Goal: Information Seeking & Learning: Learn about a topic

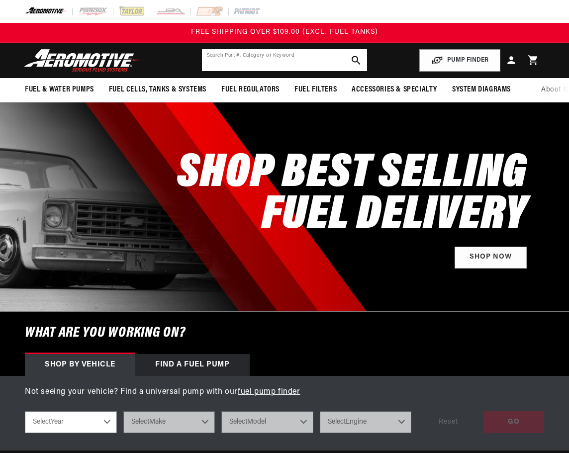
click at [290, 62] on input "text" at bounding box center [285, 60] width 166 height 22
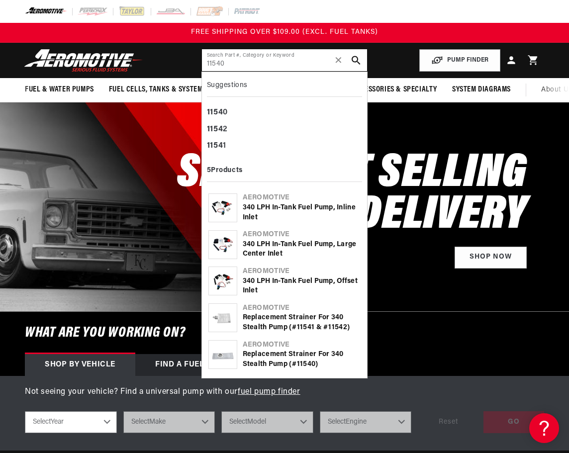
type input "11540"
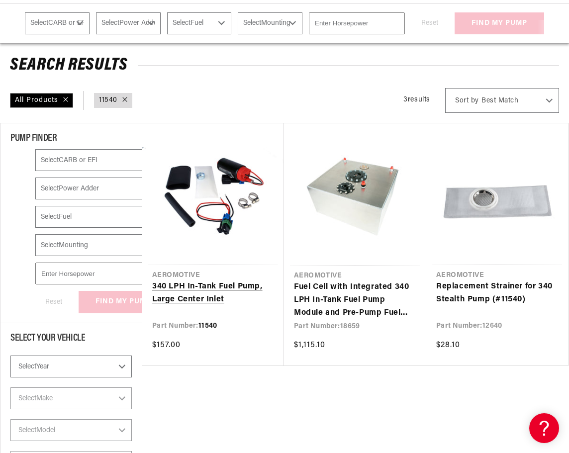
scroll to position [100, 0]
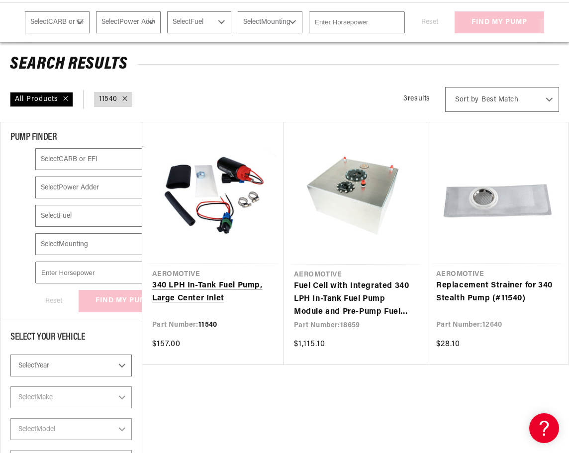
click at [227, 280] on link "340 LPH In-Tank Fuel Pump, Large Center Inlet" at bounding box center [213, 292] width 122 height 25
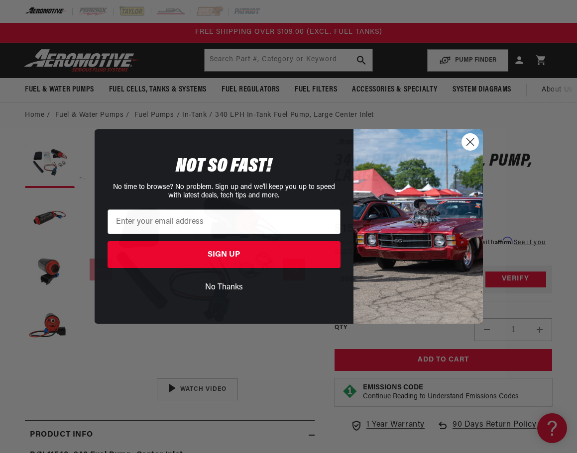
click at [471, 143] on circle "Close dialog" at bounding box center [469, 142] width 16 height 16
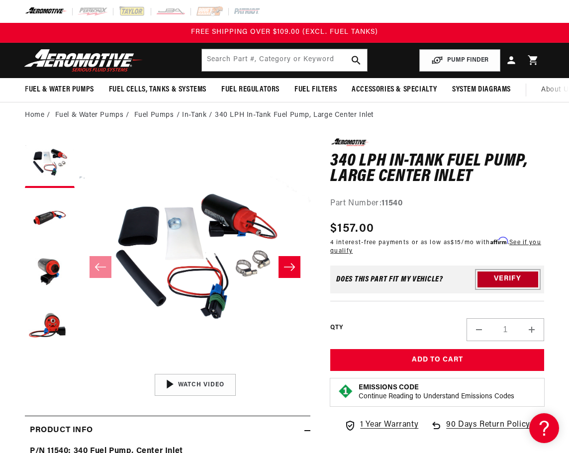
click at [515, 281] on button "Verify" at bounding box center [508, 280] width 61 height 16
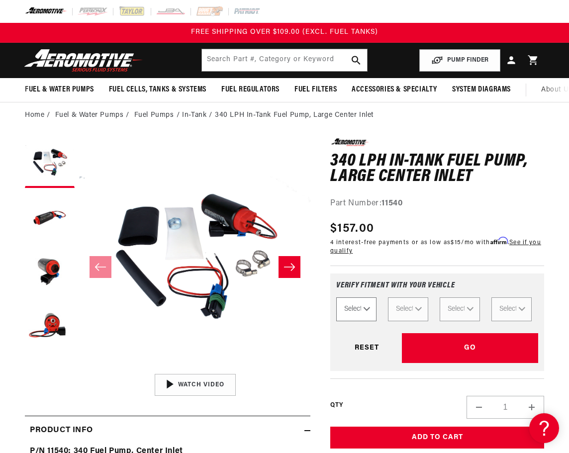
click at [365, 314] on select "Select Year 2023 2022 2021 2020 2019 2018 2017 2016 2015 2014 2013 2012 2011 20…" at bounding box center [356, 310] width 40 height 24
select select "1998"
click at [336, 304] on select "Select Year 2023 2022 2021 2020 2019 2018 2017 2016 2015 2014 2013 2012 2011 20…" at bounding box center [356, 310] width 40 height 24
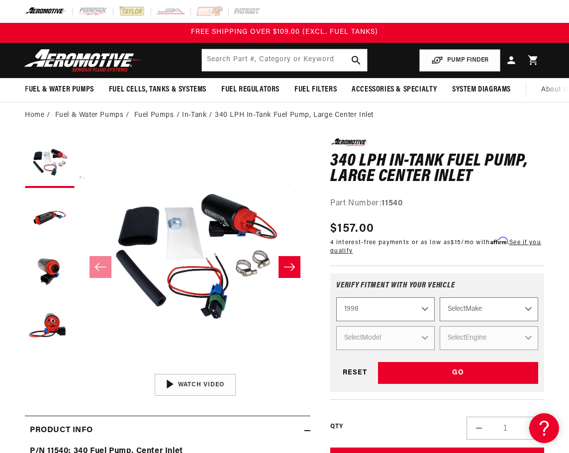
click at [382, 307] on select "2023 2022 2021 2020 2019 2018 2017 2016 2015 2014 2013 2012 2011 2010 2009 2008…" at bounding box center [385, 310] width 99 height 24
click at [336, 304] on select "2023 2022 2021 2020 2019 2018 2017 2016 2015 2014 2013 2012 2011 2010 2009 2008…" at bounding box center [385, 310] width 99 height 24
select select "1997"
click at [473, 318] on select "Select Make Acura Buick Chevrolet Eagle Ford GMC Honda Hyundai Jeep Lexus Linco…" at bounding box center [489, 310] width 99 height 24
select select "Ford"
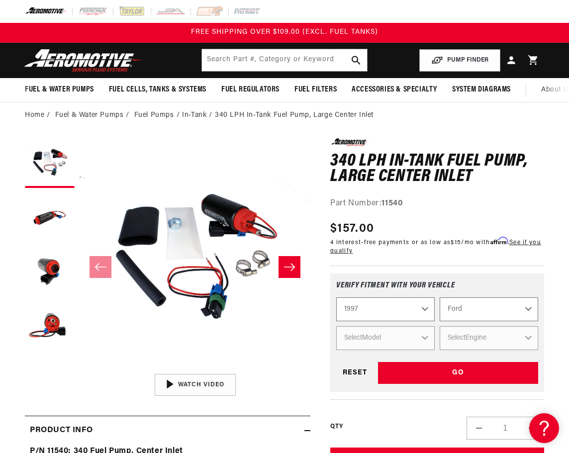
click at [440, 304] on select "Select Make Acura Buick Chevrolet Eagle Ford GMC Honda Hyundai Jeep Lexus Linco…" at bounding box center [489, 310] width 99 height 24
select select "Ford"
click at [394, 350] on select "Select Model Expedition F-150 F-250 Mustang Probe" at bounding box center [385, 338] width 99 height 24
select select "Mustang"
click at [336, 333] on select "Select Model Expedition F-150 F-250 Mustang Probe" at bounding box center [385, 338] width 99 height 24
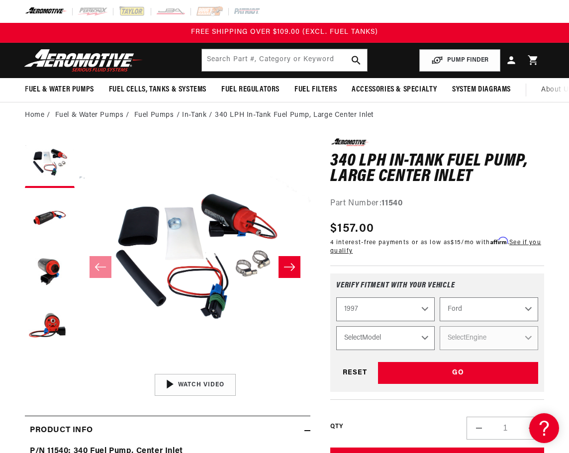
select select "Mustang"
click at [503, 343] on select "Select Engine 3.8L 4.6L" at bounding box center [489, 338] width 99 height 24
click at [440, 333] on select "Select Engine 3.8L 4.6L" at bounding box center [489, 338] width 99 height 24
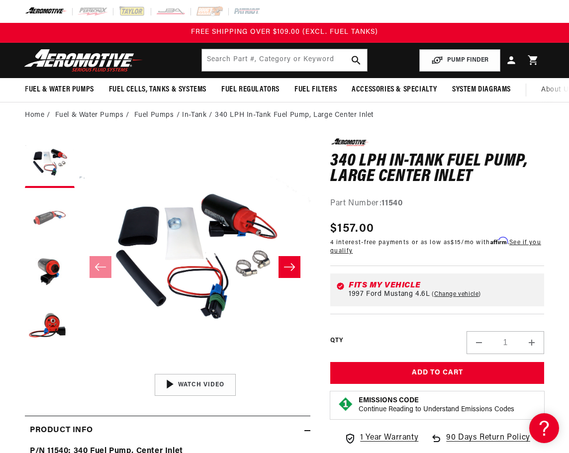
click at [43, 227] on button "Load image 2 in gallery view" at bounding box center [50, 218] width 50 height 50
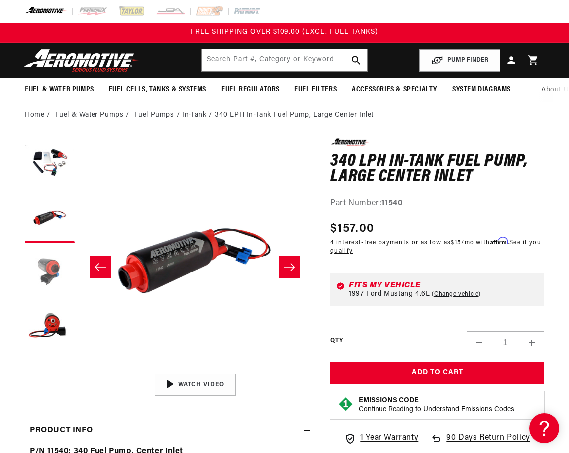
click at [48, 270] on button "Load image 3 in gallery view" at bounding box center [50, 273] width 50 height 50
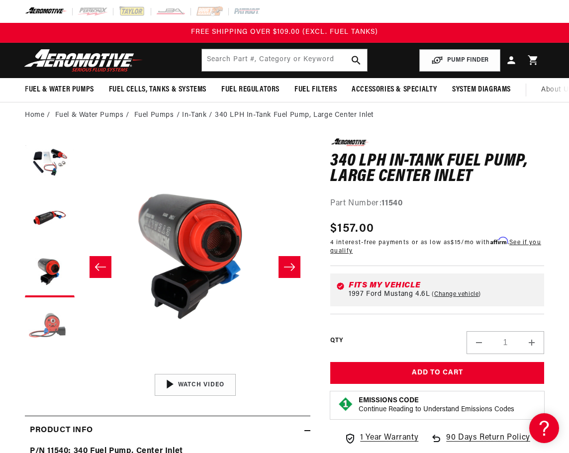
click at [51, 326] on button "Load image 4 in gallery view" at bounding box center [50, 328] width 50 height 50
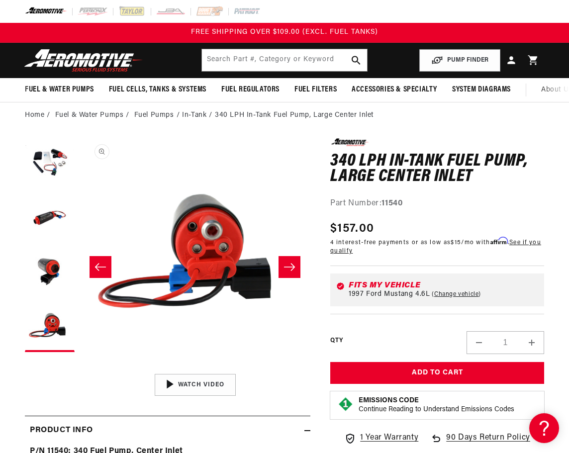
scroll to position [0, 693]
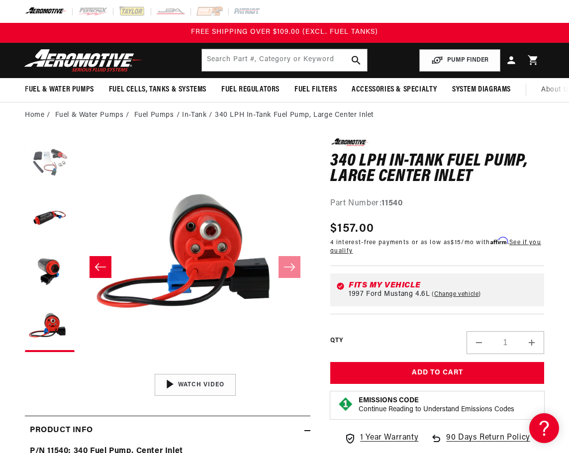
click at [48, 164] on button "Load image 1 in gallery view" at bounding box center [50, 163] width 50 height 50
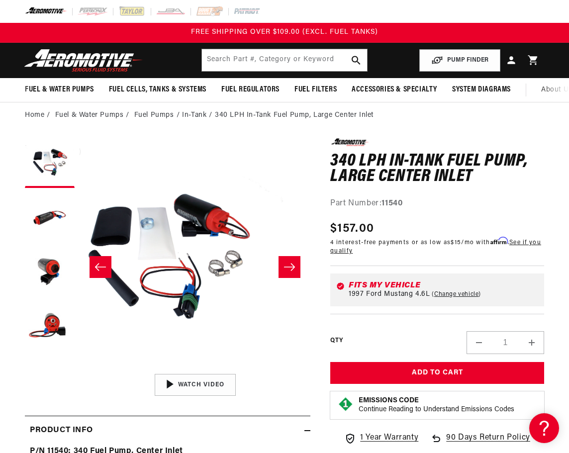
scroll to position [0, 0]
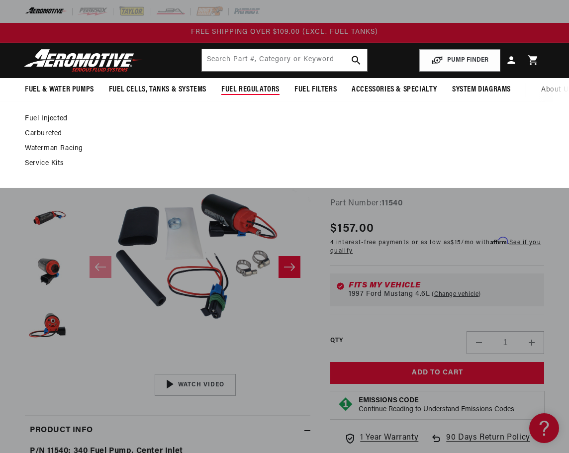
click at [238, 93] on span "Fuel Regulators" at bounding box center [250, 90] width 58 height 10
click at [272, 86] on span "Fuel Regulators" at bounding box center [250, 90] width 58 height 10
click at [256, 88] on span "Fuel Regulators" at bounding box center [250, 90] width 58 height 10
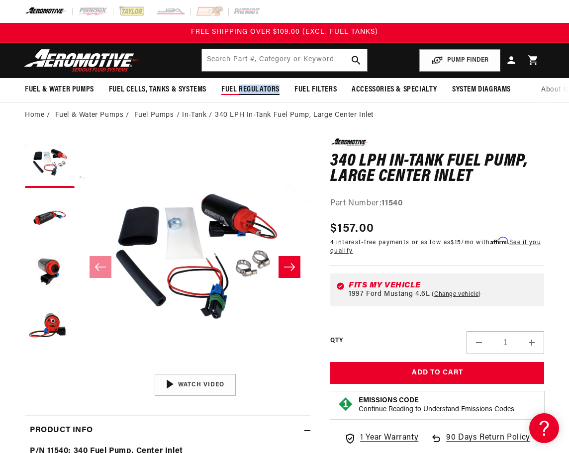
click at [256, 88] on span "Fuel Regulators" at bounding box center [250, 90] width 58 height 10
click at [31, 121] on link "Home" at bounding box center [34, 115] width 19 height 11
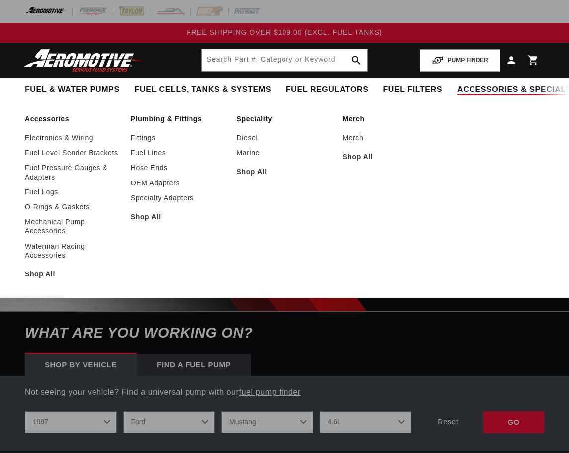
select select "1997"
select select "Ford"
select select "Mustang"
select select "4.6L"
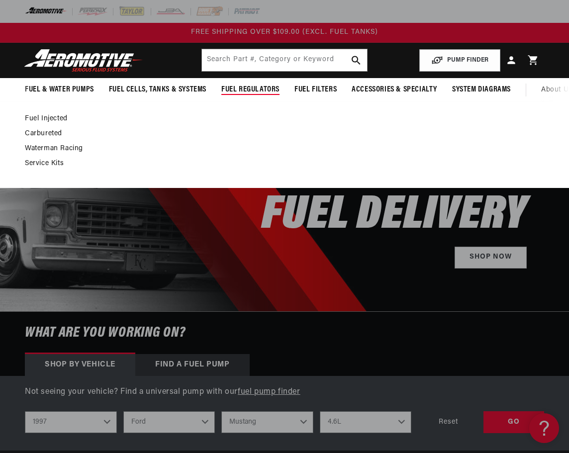
click at [236, 90] on span "Fuel Regulators" at bounding box center [250, 90] width 58 height 10
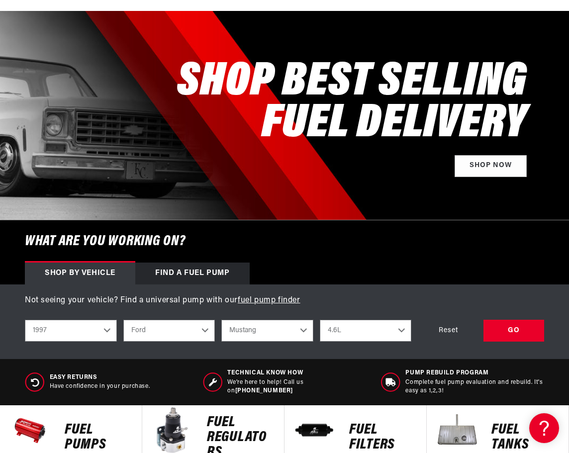
scroll to position [249, 0]
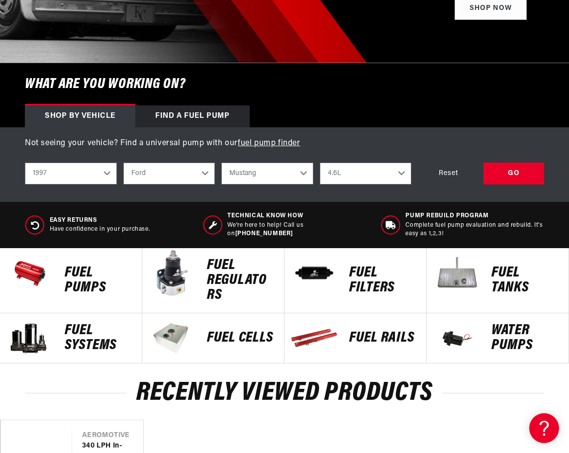
click at [202, 285] on div "FUEL REGULATORS" at bounding box center [240, 280] width 87 height 65
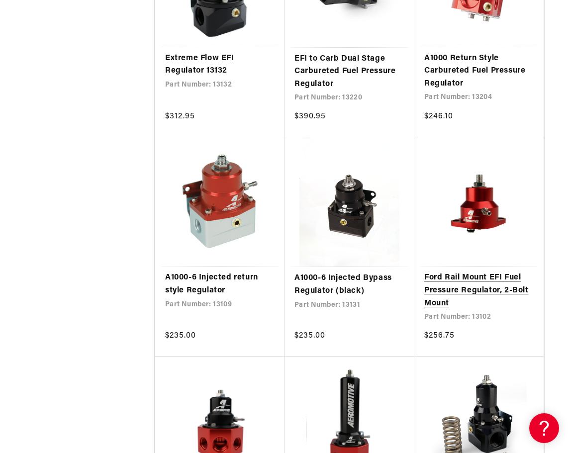
scroll to position [945, 0]
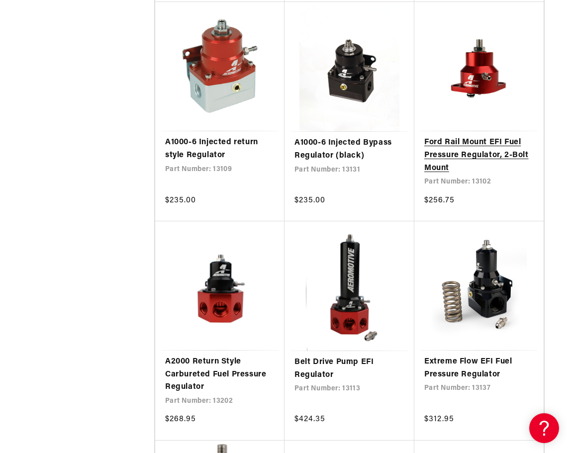
click at [463, 157] on link "Ford Rail Mount EFI Fuel Pressure Regulator, 2-Bolt Mount" at bounding box center [478, 155] width 109 height 38
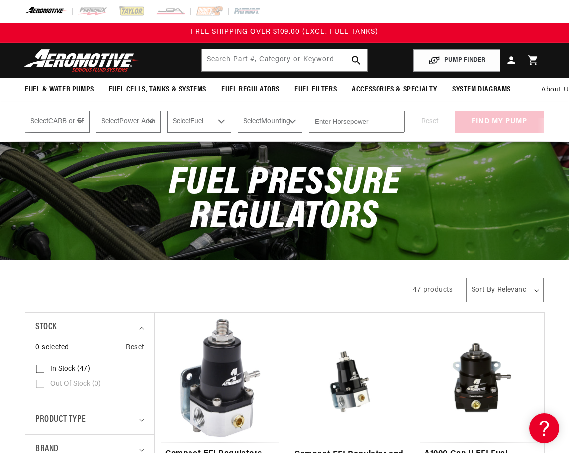
click at [73, 59] on img at bounding box center [83, 60] width 124 height 23
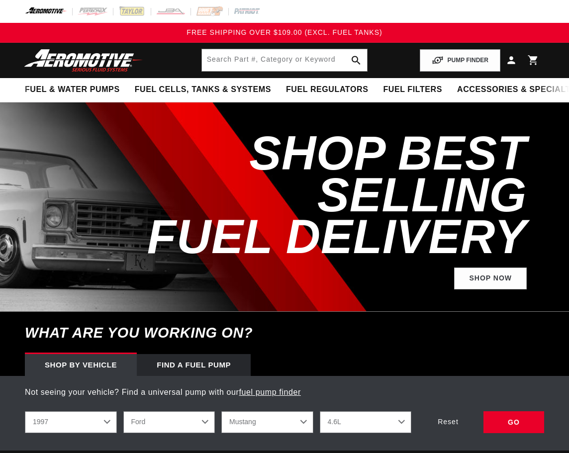
select select "1997"
select select "Ford"
select select "Mustang"
select select "4.6L"
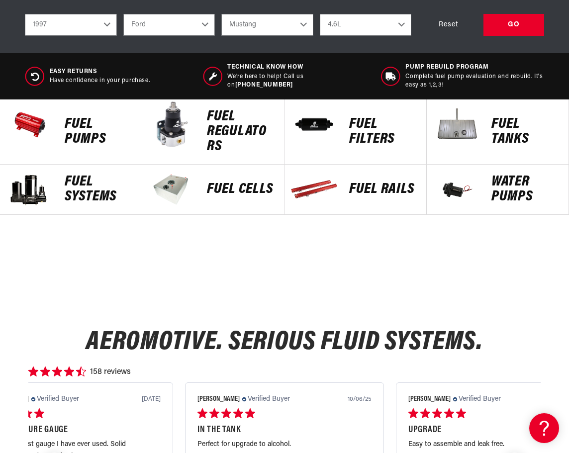
scroll to position [398, 0]
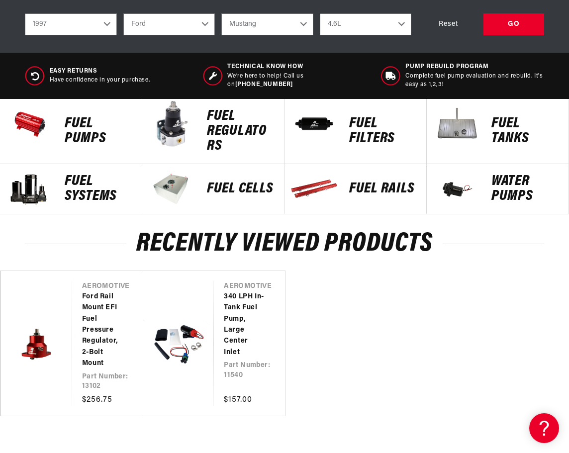
click at [67, 131] on p "Fuel Pumps" at bounding box center [98, 131] width 67 height 30
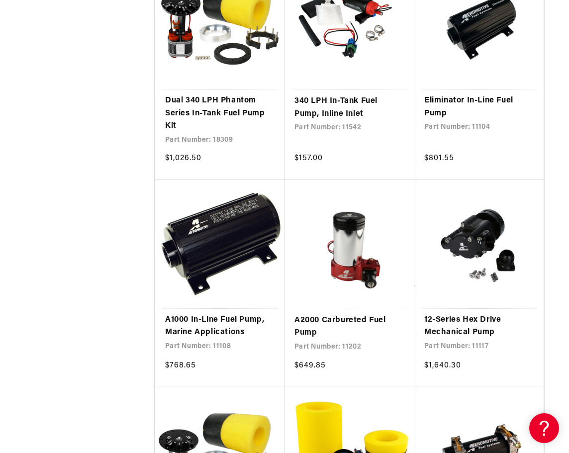
scroll to position [995, 0]
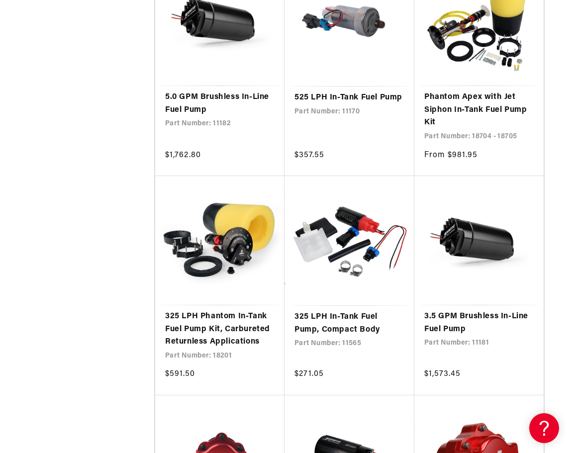
scroll to position [3134, 0]
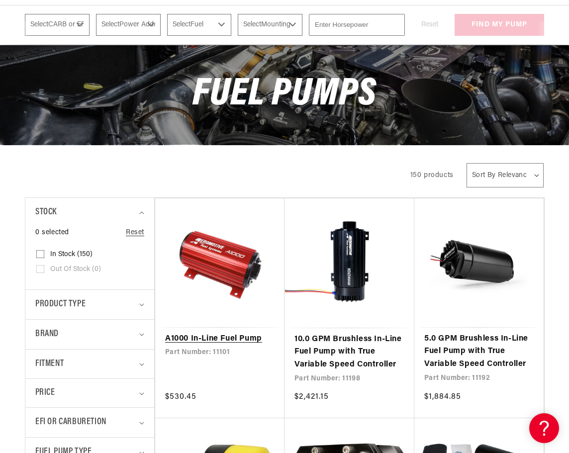
scroll to position [199, 0]
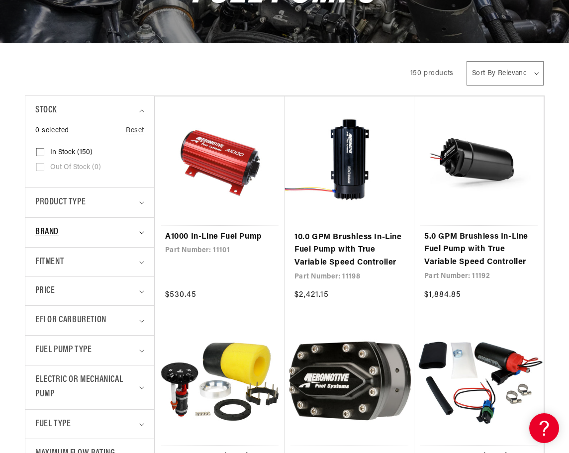
click at [130, 237] on div "Brand" at bounding box center [85, 232] width 101 height 14
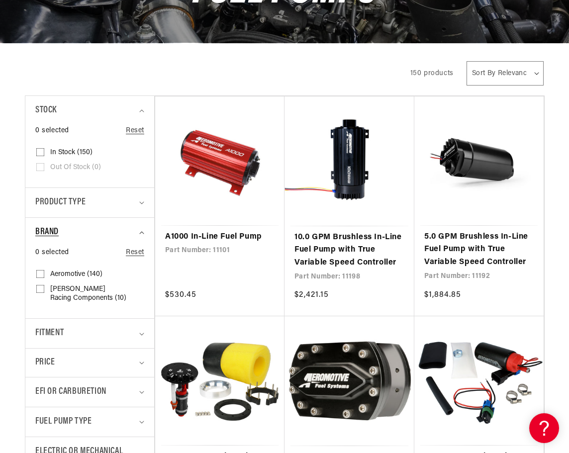
click at [138, 238] on summary "Brand" at bounding box center [89, 232] width 109 height 29
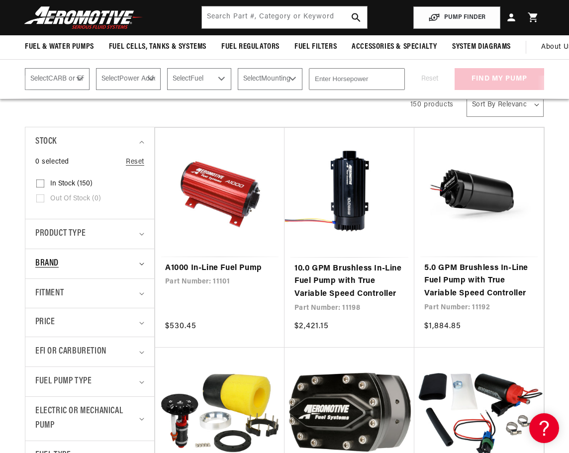
scroll to position [0, 0]
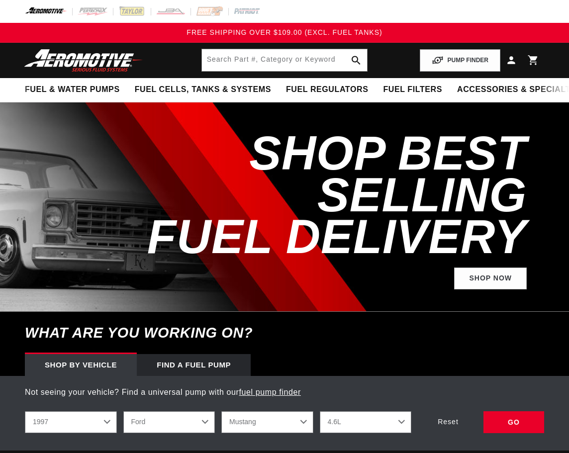
select select "1997"
select select "Ford"
select select "Mustang"
select select "4.6L"
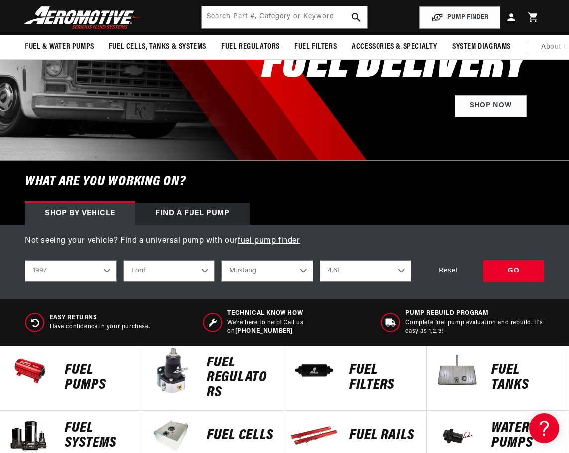
scroll to position [149, 0]
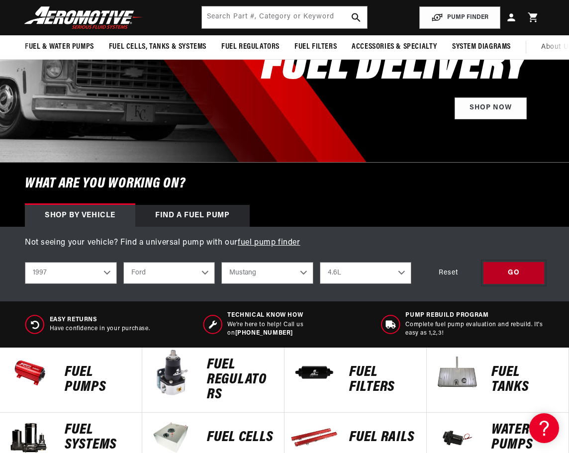
click at [499, 273] on div "GO" at bounding box center [514, 273] width 61 height 22
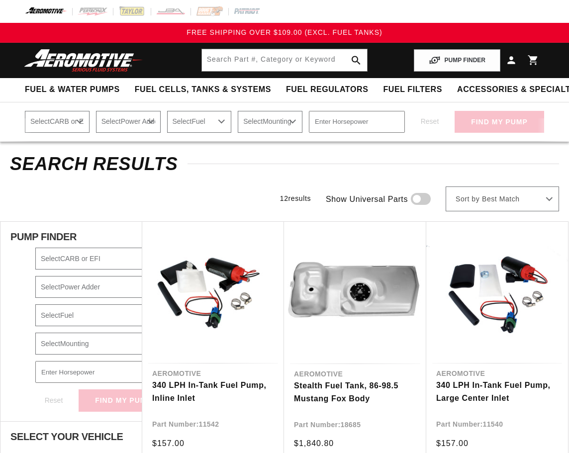
select select "1997"
select select "Ford"
select select "Mustang"
select select "4.6L"
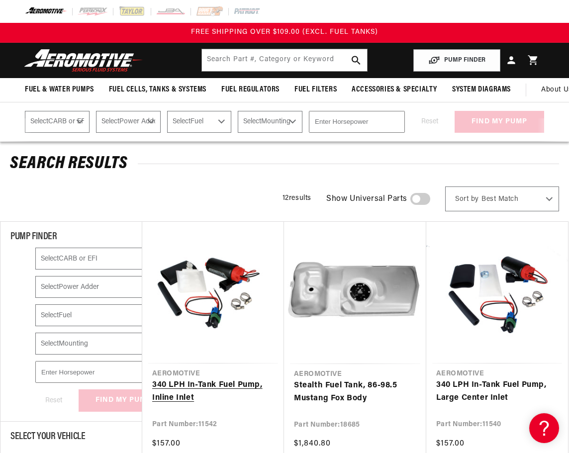
scroll to position [149, 0]
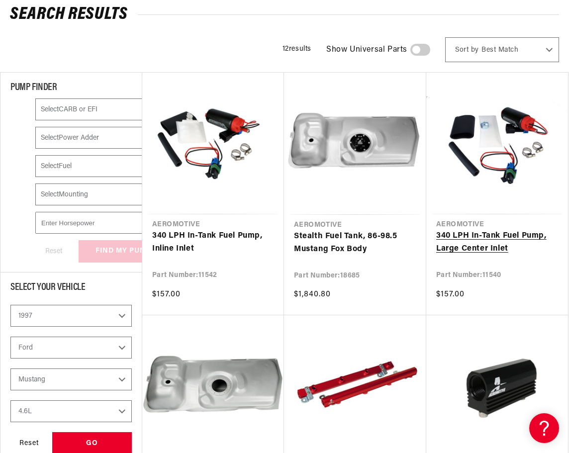
click at [506, 230] on link "340 LPH In-Tank Fuel Pump, Large Center Inlet" at bounding box center [497, 242] width 122 height 25
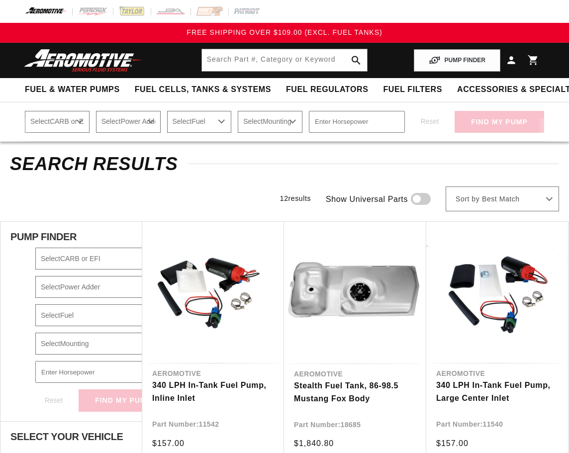
select select "1997"
select select "Ford"
select select "Mustang"
select select "4.6L"
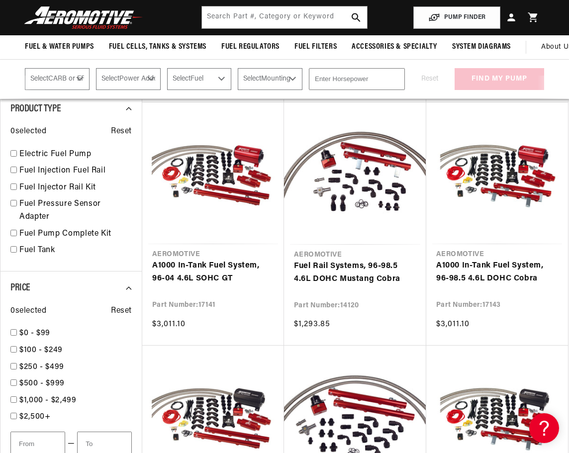
scroll to position [597, 0]
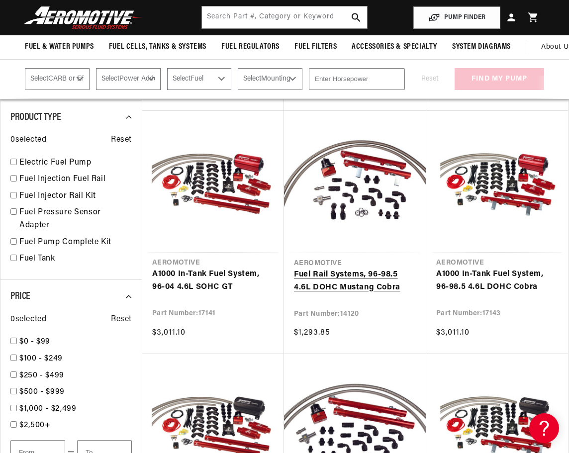
click at [369, 269] on link "Fuel Rail Systems, 96-98.5 4.6L DOHC Mustang Cobra" at bounding box center [355, 281] width 122 height 25
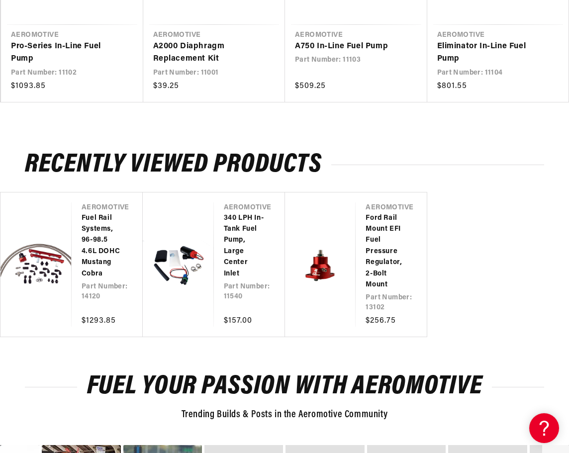
scroll to position [1343, 0]
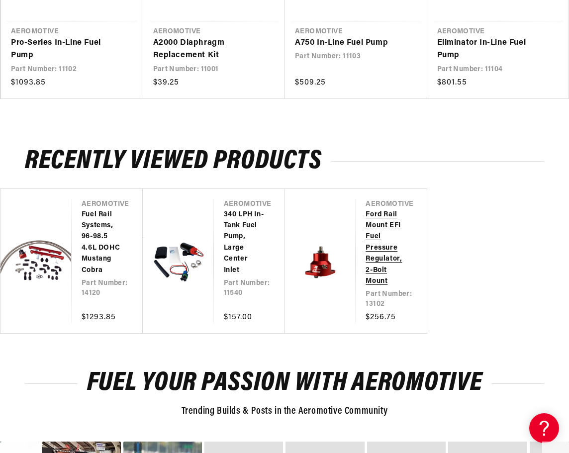
click at [386, 244] on link "Ford Rail Mount EFI Fuel Pressure Regulator, 2-Bolt Mount" at bounding box center [386, 248] width 41 height 78
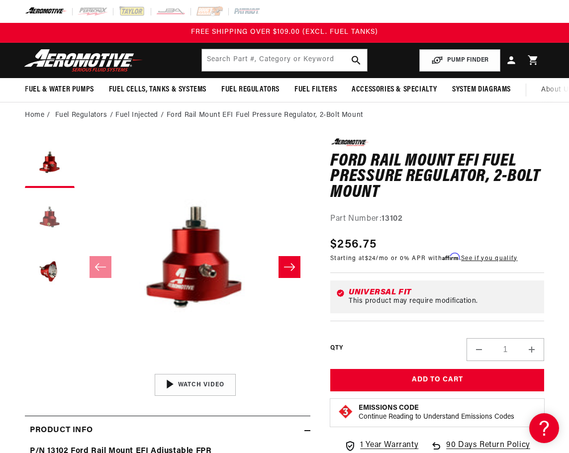
click at [55, 222] on button "Load image 2 in gallery view" at bounding box center [50, 218] width 50 height 50
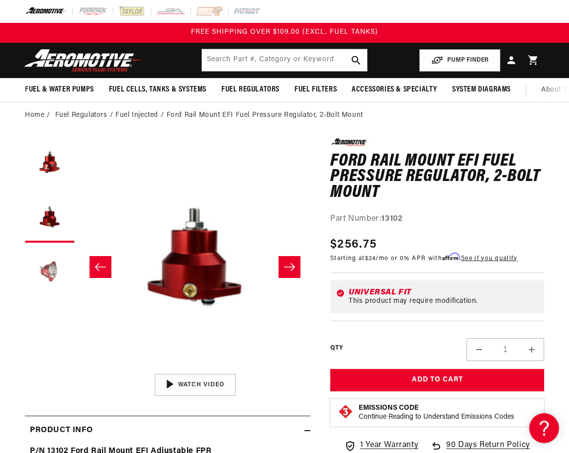
click at [53, 272] on button "Load image 3 in gallery view" at bounding box center [50, 273] width 50 height 50
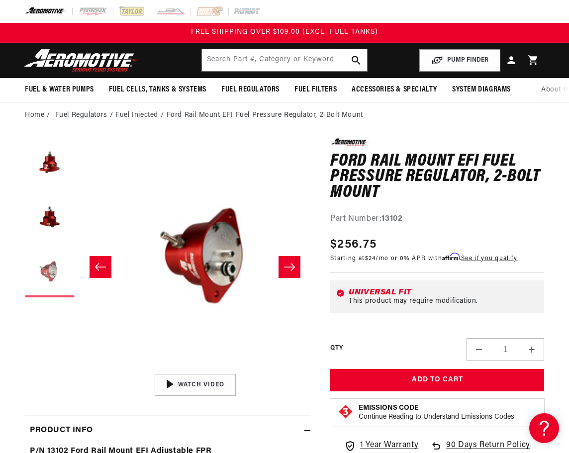
scroll to position [0, 462]
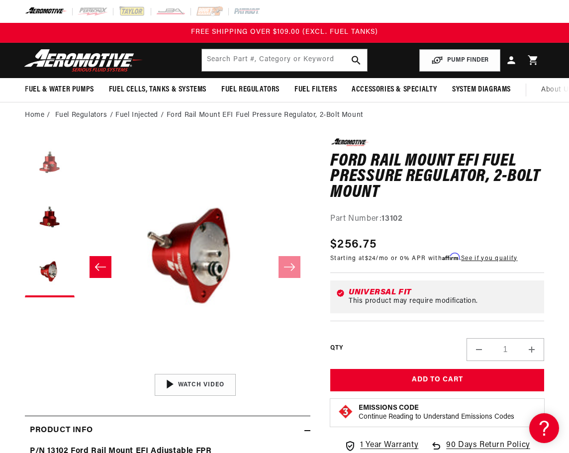
click at [44, 167] on button "Load image 1 in gallery view" at bounding box center [50, 163] width 50 height 50
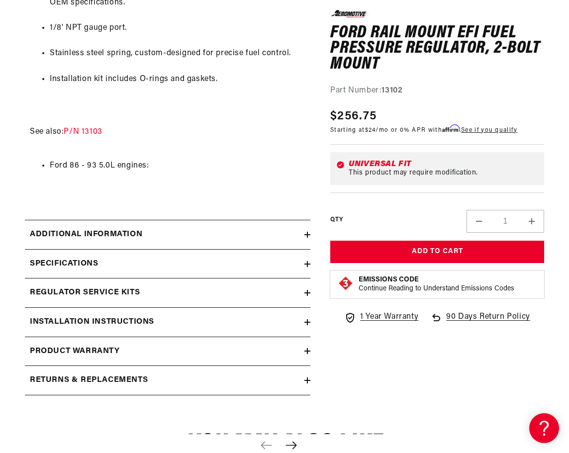
scroll to position [697, 0]
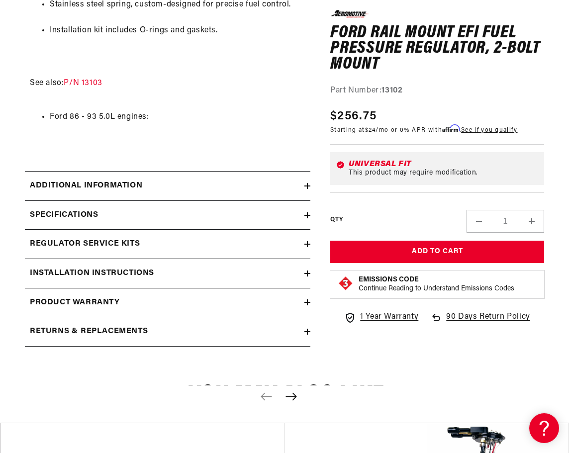
click at [111, 245] on summary "Regulator Service Kits" at bounding box center [168, 244] width 286 height 29
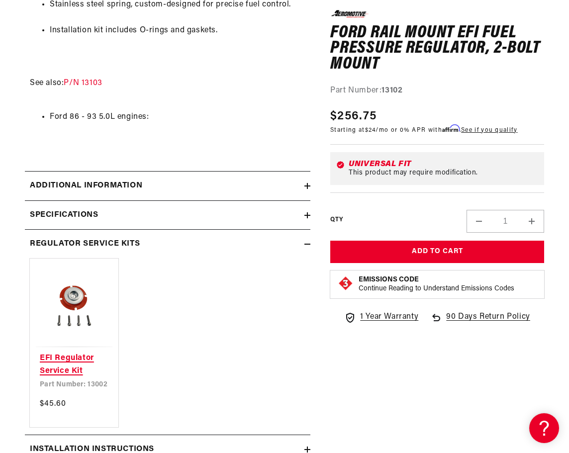
click at [73, 358] on link "EFI Regulator Service Kit" at bounding box center [74, 364] width 69 height 25
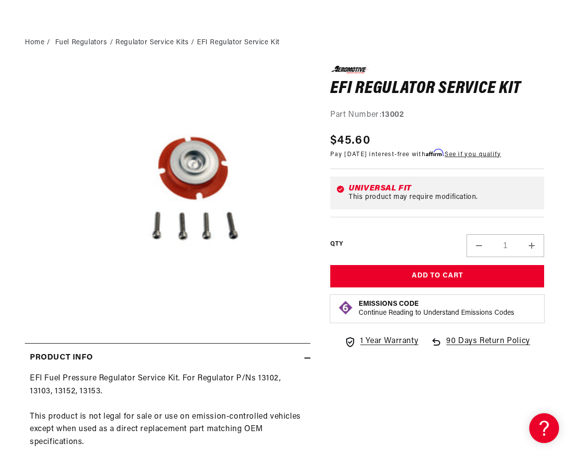
scroll to position [199, 0]
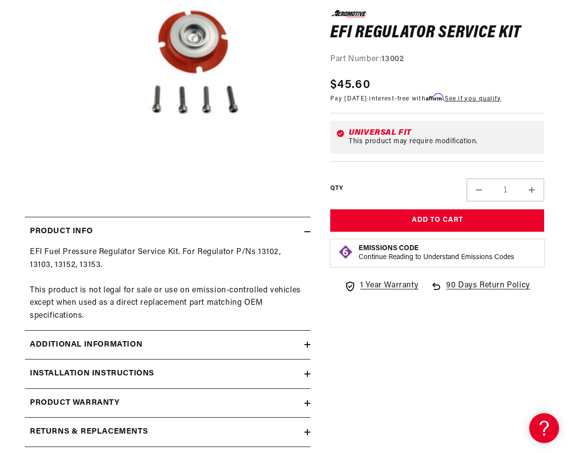
click at [155, 343] on summary "Additional information" at bounding box center [168, 345] width 286 height 29
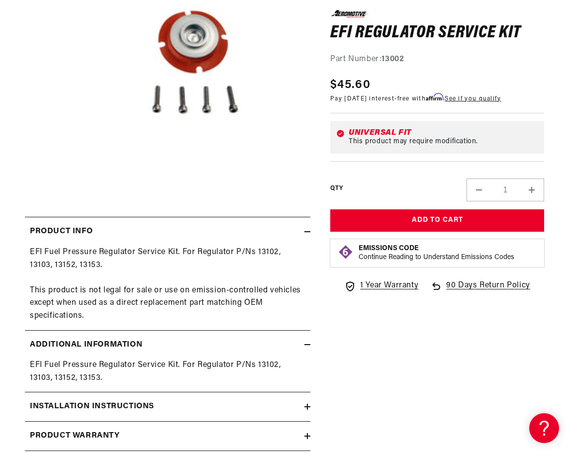
click at [132, 404] on summary "Installation Instructions" at bounding box center [168, 407] width 286 height 29
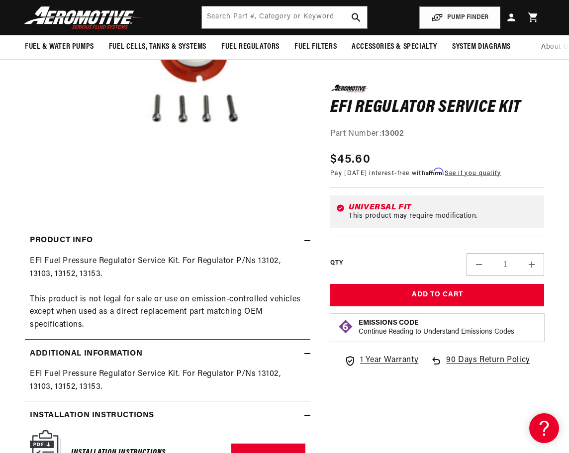
scroll to position [299, 0]
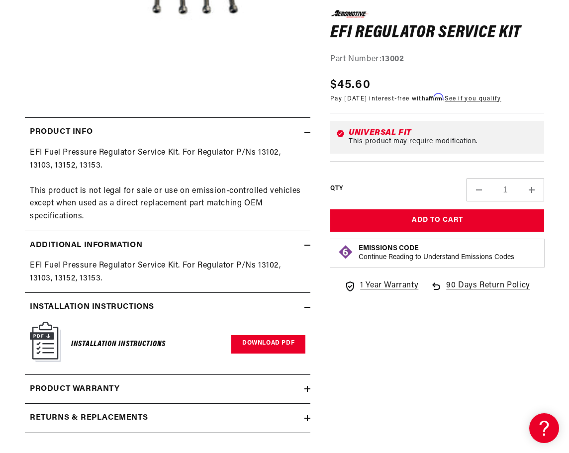
click at [275, 351] on link "Download PDF" at bounding box center [268, 344] width 74 height 18
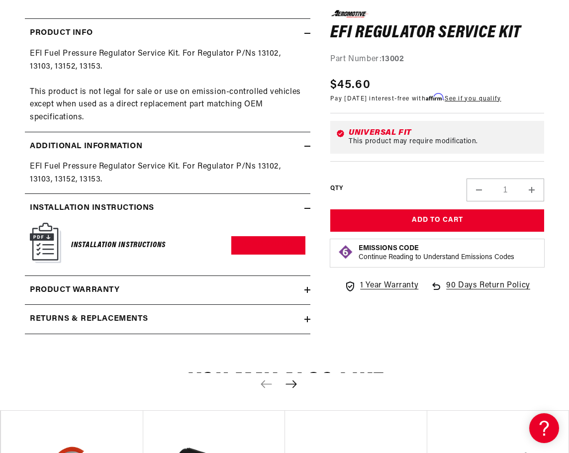
scroll to position [398, 0]
click at [251, 253] on link "Download PDF" at bounding box center [268, 245] width 74 height 18
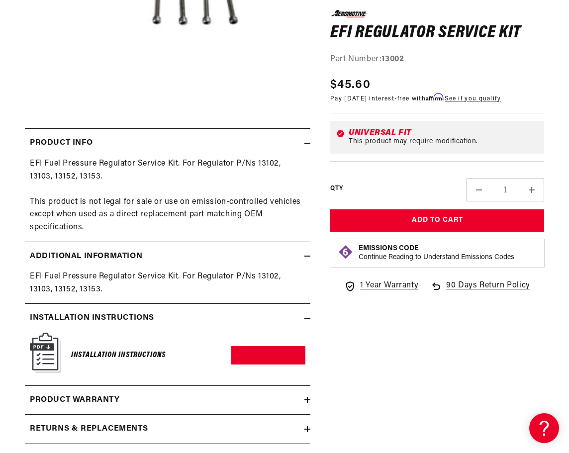
scroll to position [50, 0]
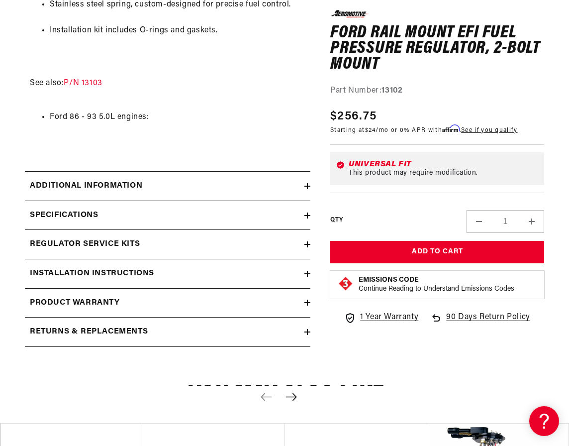
click at [116, 190] on h2 "Additional information" at bounding box center [86, 186] width 112 height 13
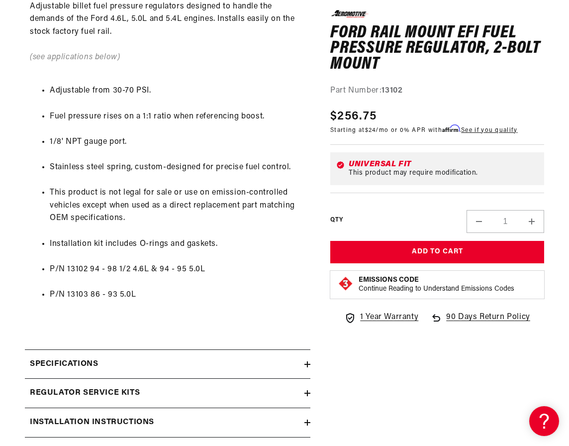
scroll to position [945, 0]
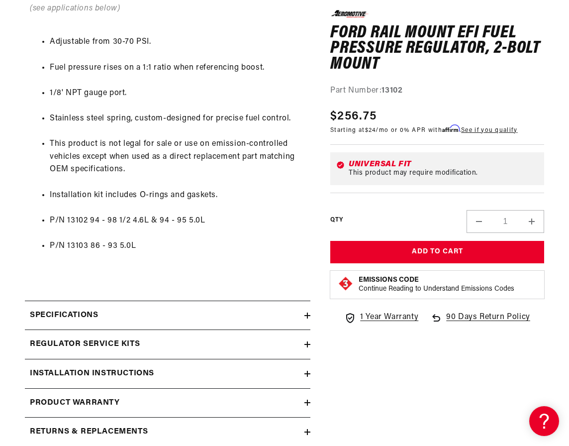
click at [73, 320] on h2 "Specifications" at bounding box center [64, 315] width 68 height 13
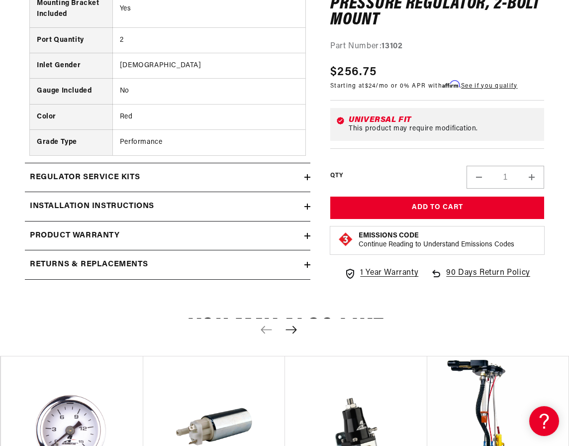
scroll to position [1493, 0]
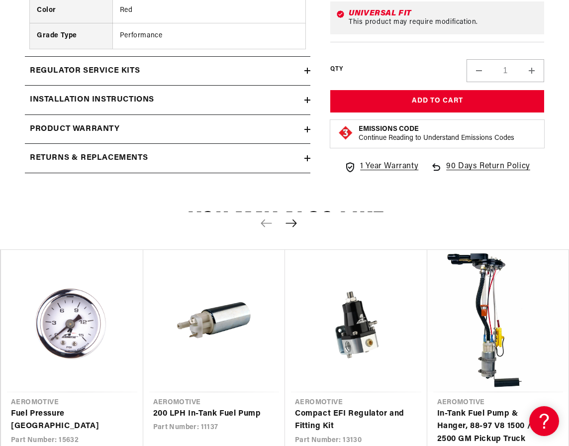
click at [90, 75] on h2 "Regulator Service Kits" at bounding box center [85, 71] width 110 height 13
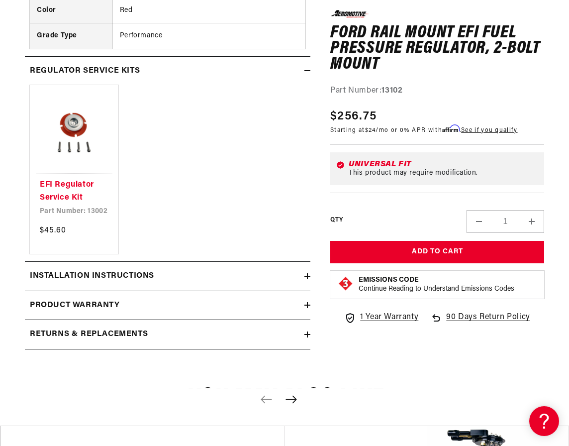
click at [107, 283] on h2 "Installation Instructions" at bounding box center [92, 276] width 124 height 13
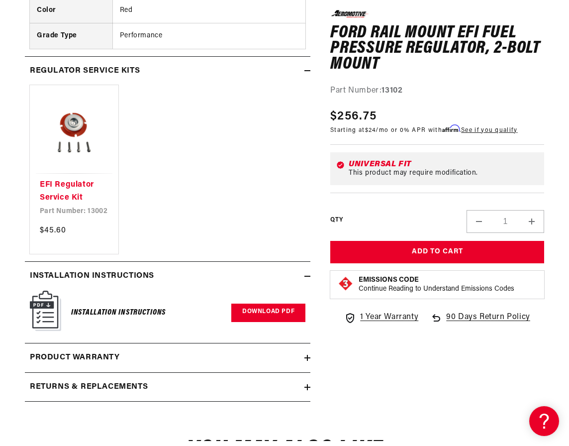
click at [254, 314] on link "Download PDF" at bounding box center [268, 312] width 74 height 18
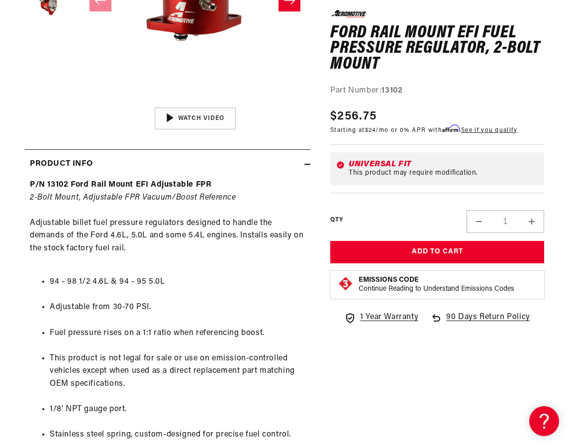
scroll to position [0, 0]
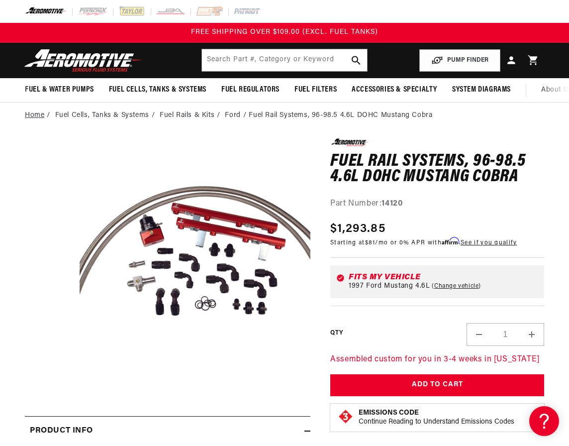
click at [34, 121] on link "Home" at bounding box center [34, 115] width 19 height 11
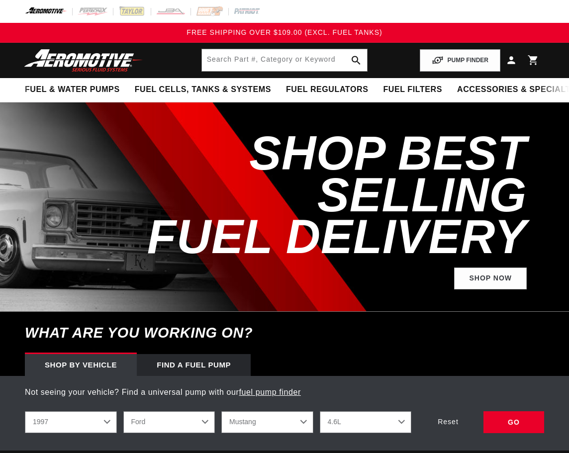
select select "1997"
select select "Ford"
select select "Mustang"
select select "4.6L"
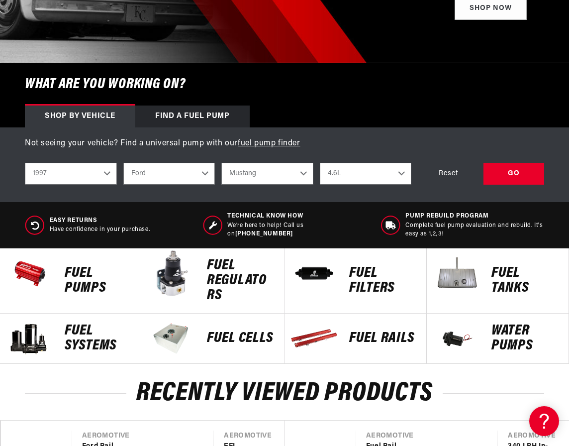
click at [236, 289] on p "FUEL REGULATORS" at bounding box center [240, 280] width 67 height 45
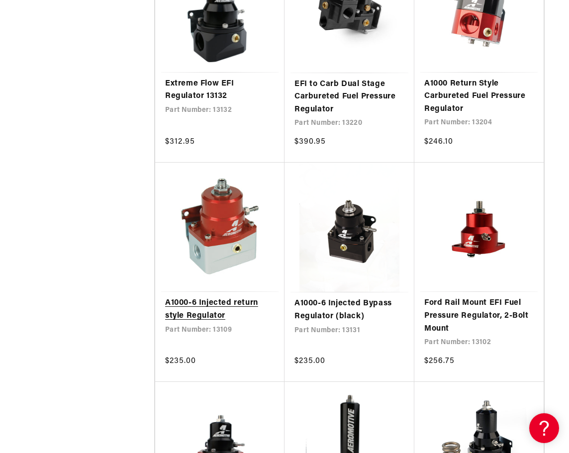
scroll to position [796, 0]
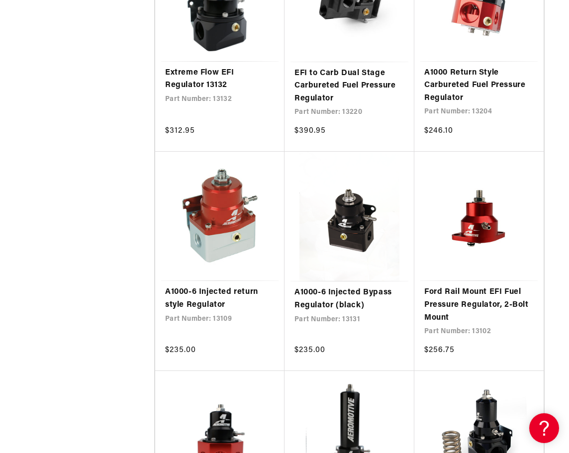
scroll to position [796, 0]
